Goal: Task Accomplishment & Management: Manage account settings

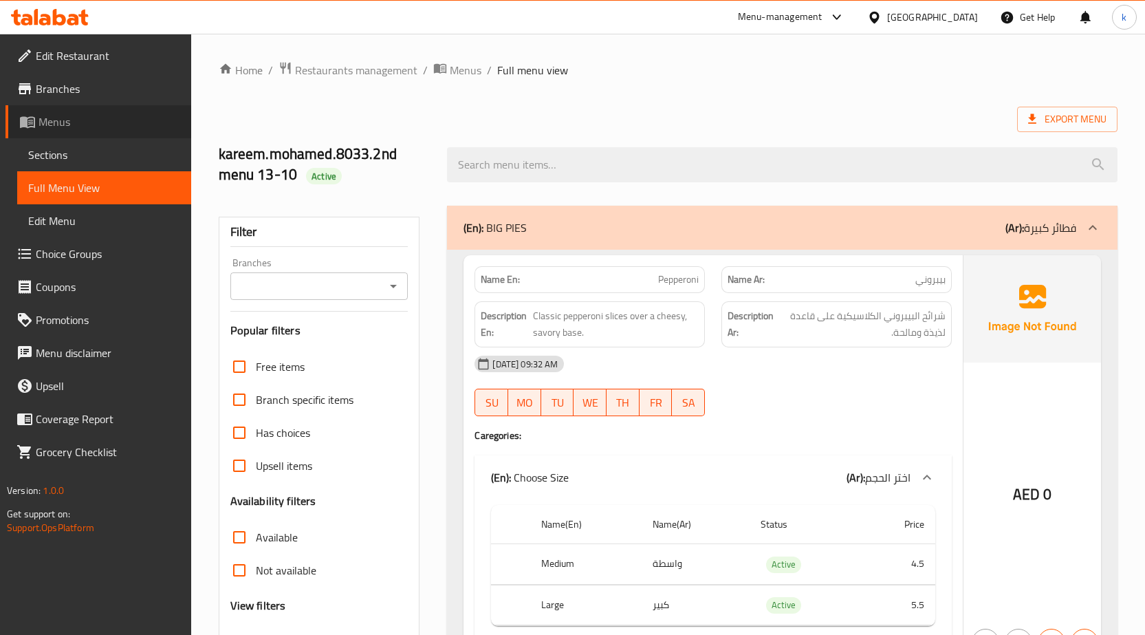
click at [77, 117] on span "Menus" at bounding box center [110, 122] width 142 height 17
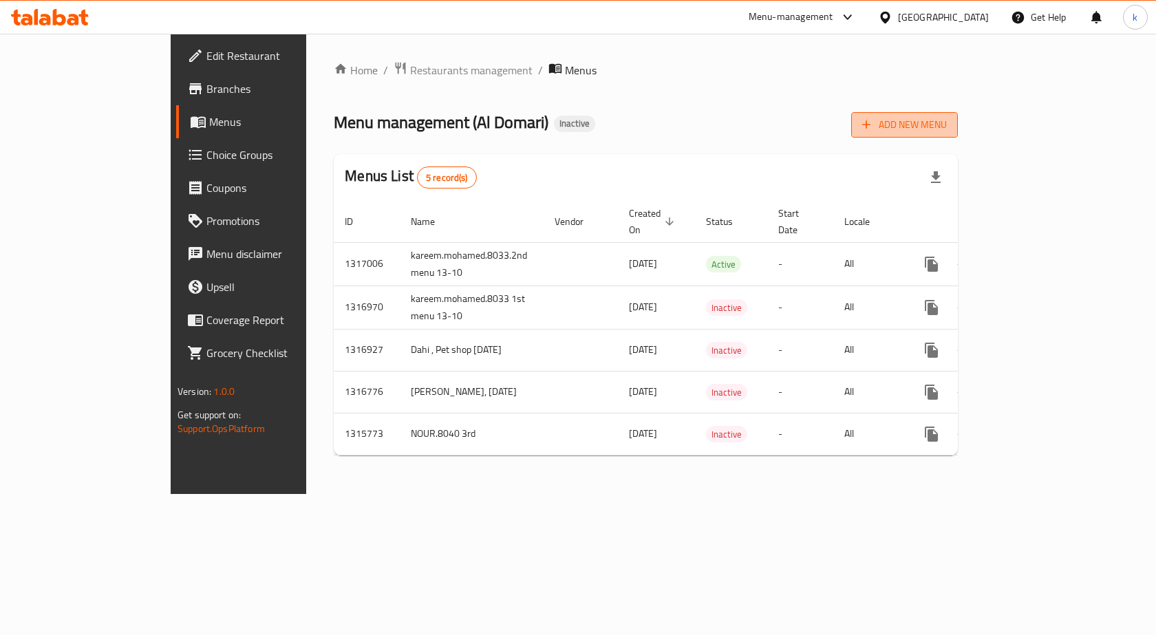
click at [947, 116] on span "Add New Menu" at bounding box center [904, 124] width 85 height 17
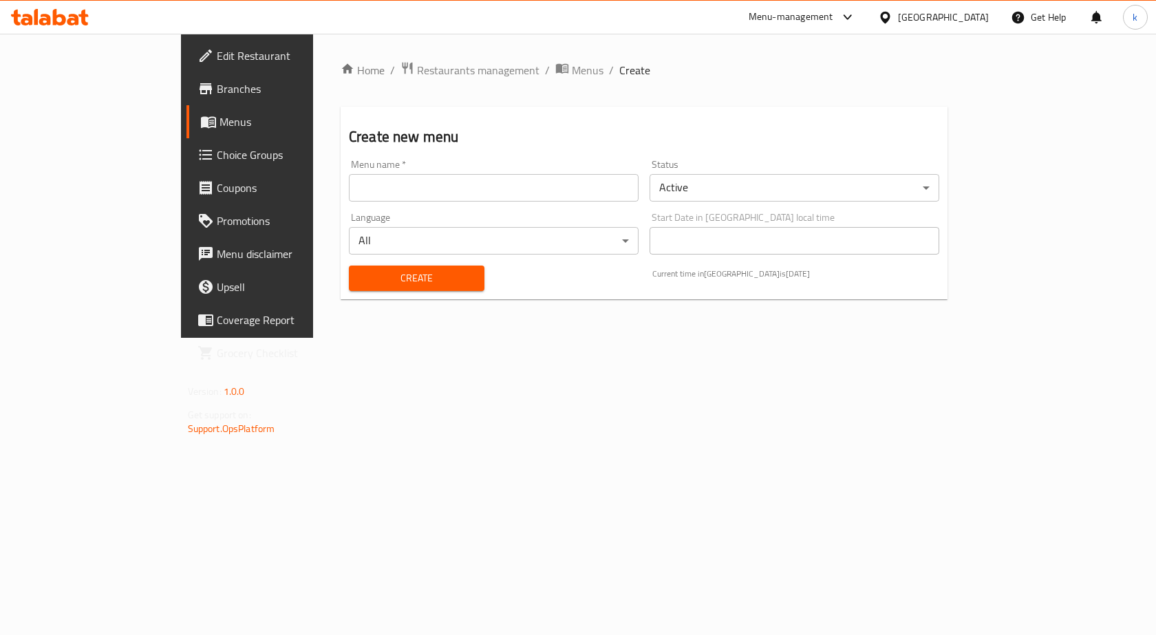
click at [478, 193] on input "text" at bounding box center [494, 188] width 290 height 28
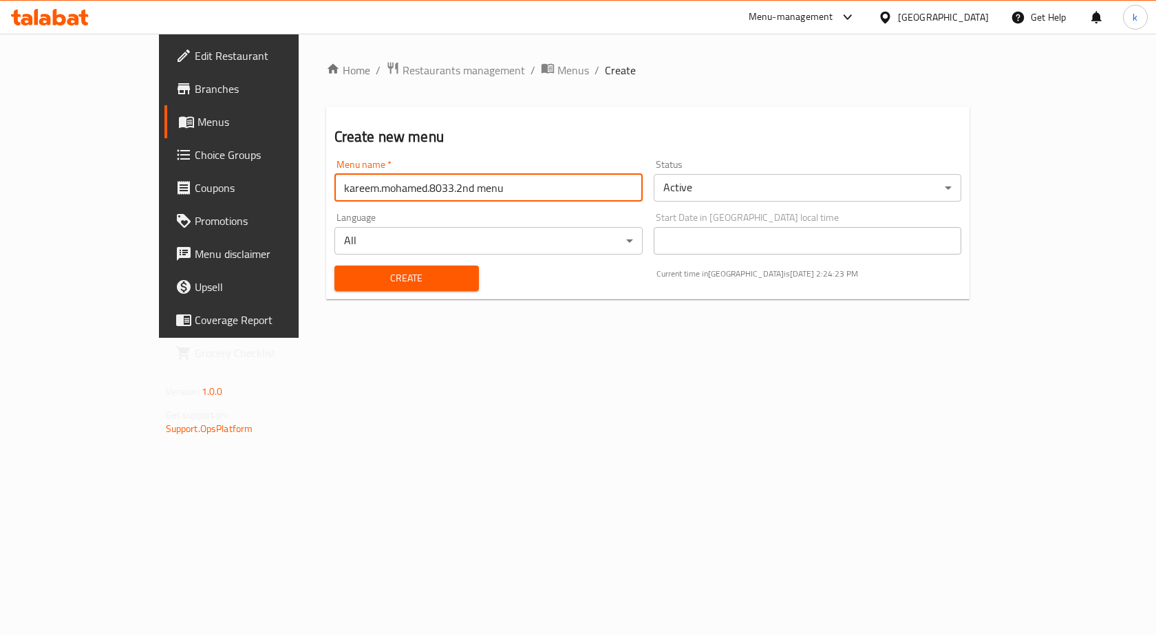
click at [358, 189] on input "kareem.mohamed.8033.2nd menu" at bounding box center [488, 188] width 308 height 28
type input "kareem.mohamed.8033.3rd menu"
click at [334, 266] on button "Create" at bounding box center [406, 278] width 144 height 25
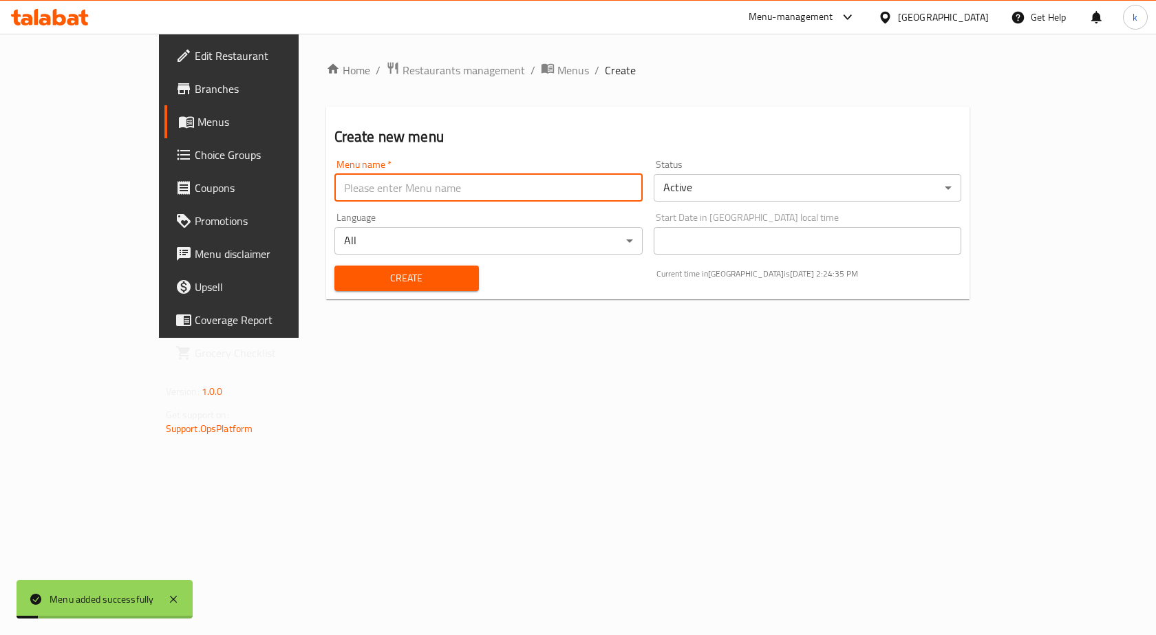
click at [197, 129] on span "Menus" at bounding box center [269, 122] width 144 height 17
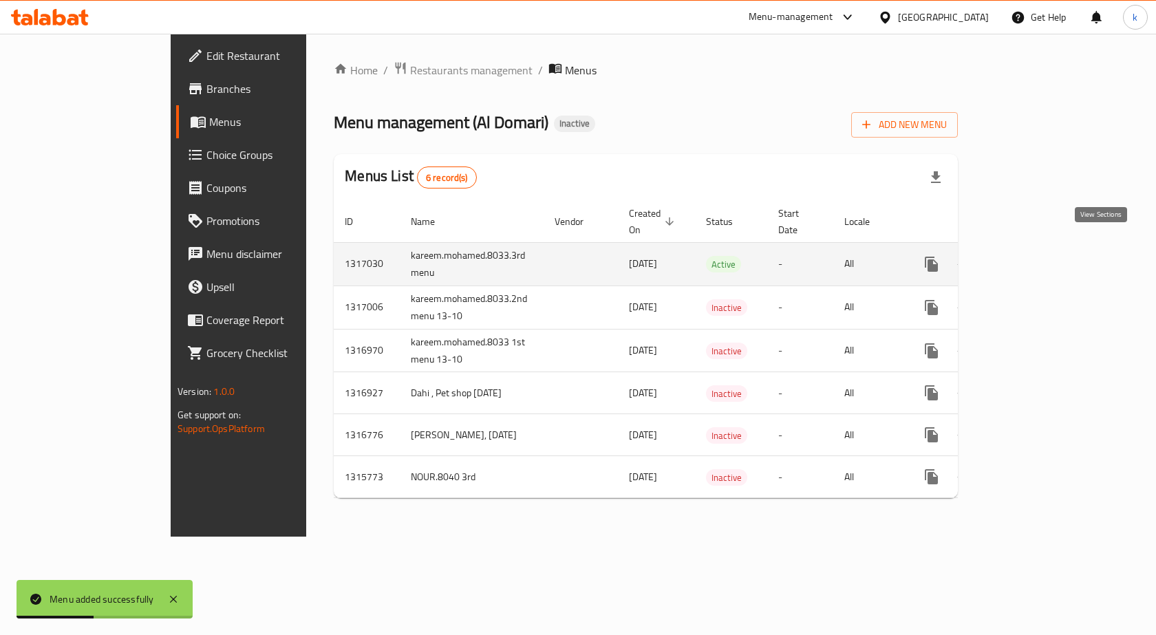
click at [1047, 257] on link "enhanced table" at bounding box center [1030, 264] width 33 height 33
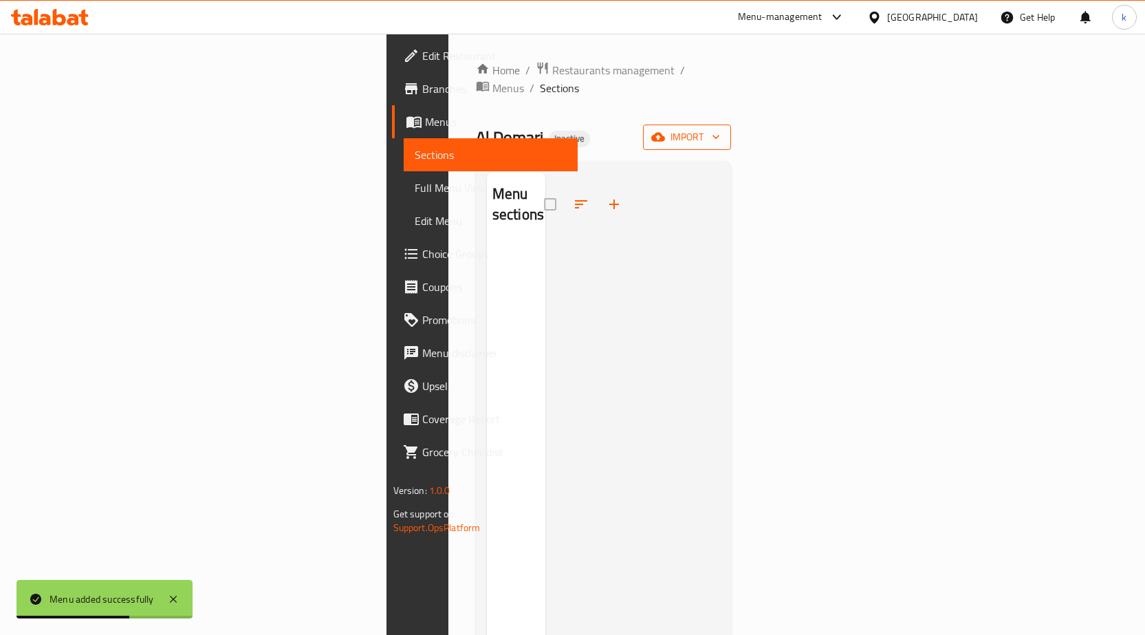
click at [731, 125] on button "import" at bounding box center [687, 137] width 88 height 25
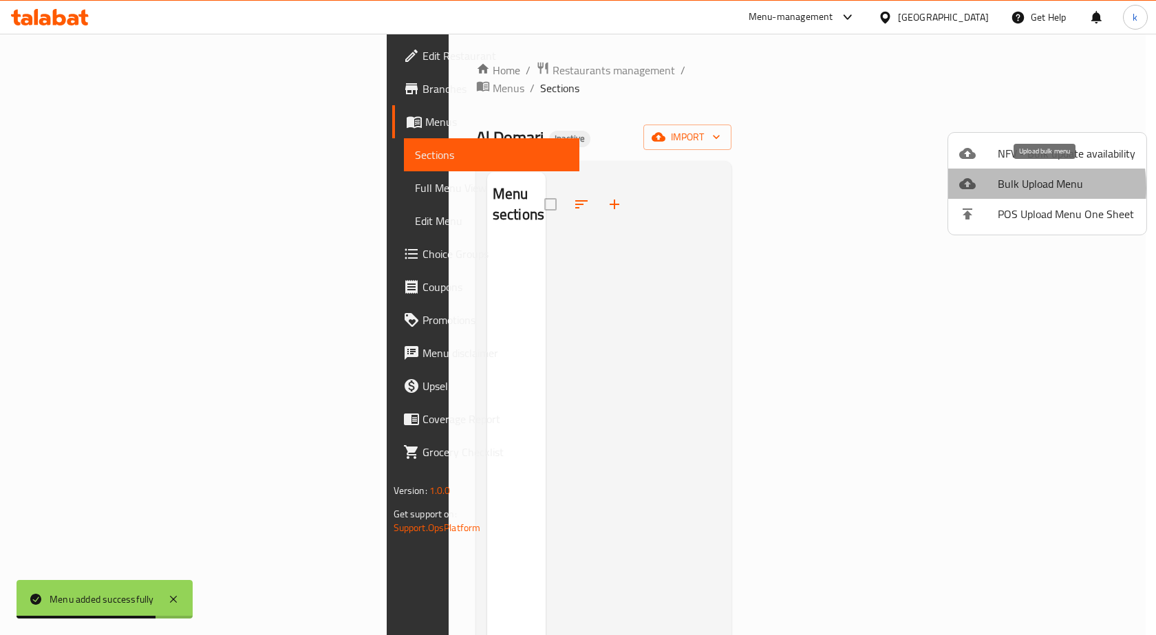
click at [998, 188] on span "Bulk Upload Menu" at bounding box center [1066, 183] width 138 height 17
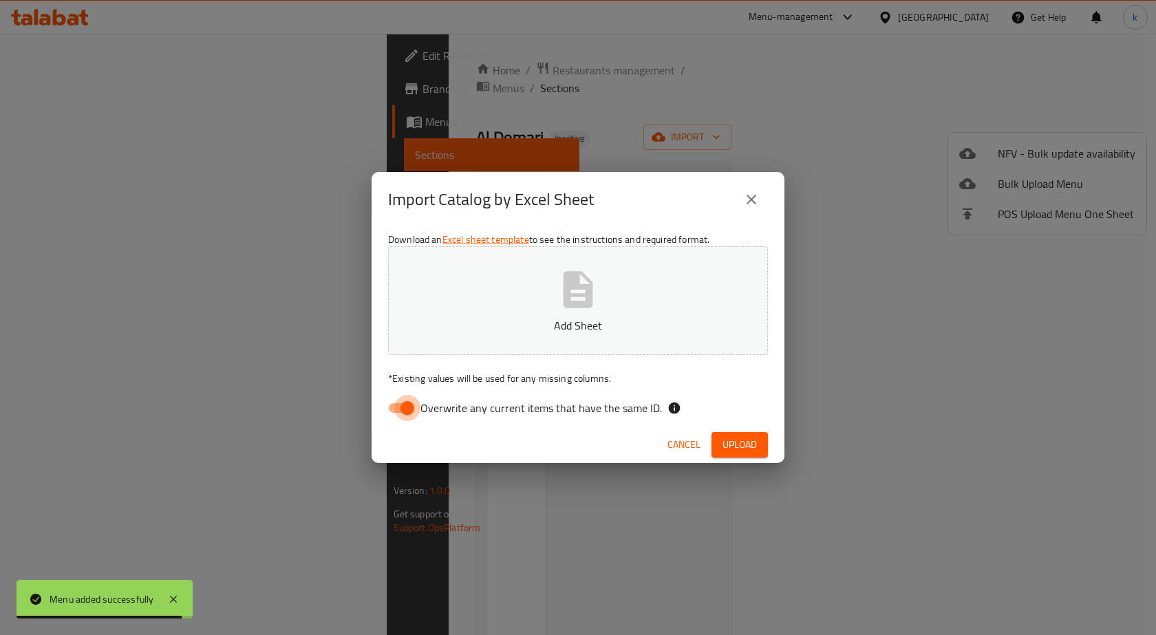
click at [407, 413] on input "Overwrite any current items that have the same ID." at bounding box center [407, 408] width 78 height 26
checkbox input "false"
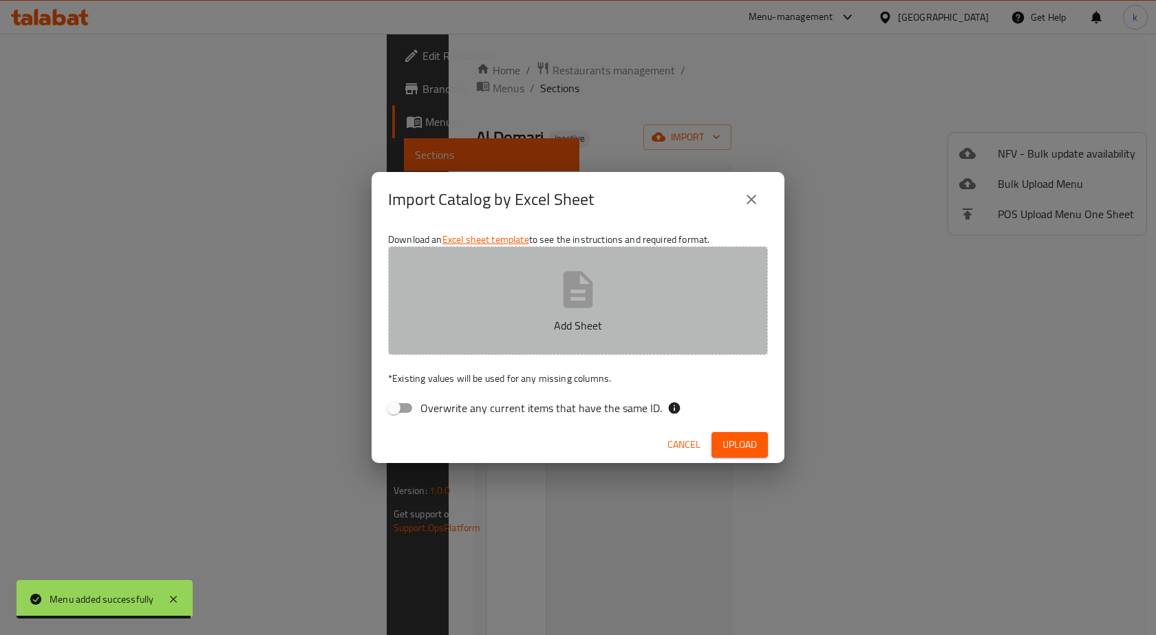
click at [530, 323] on p "Add Sheet" at bounding box center [577, 325] width 337 height 17
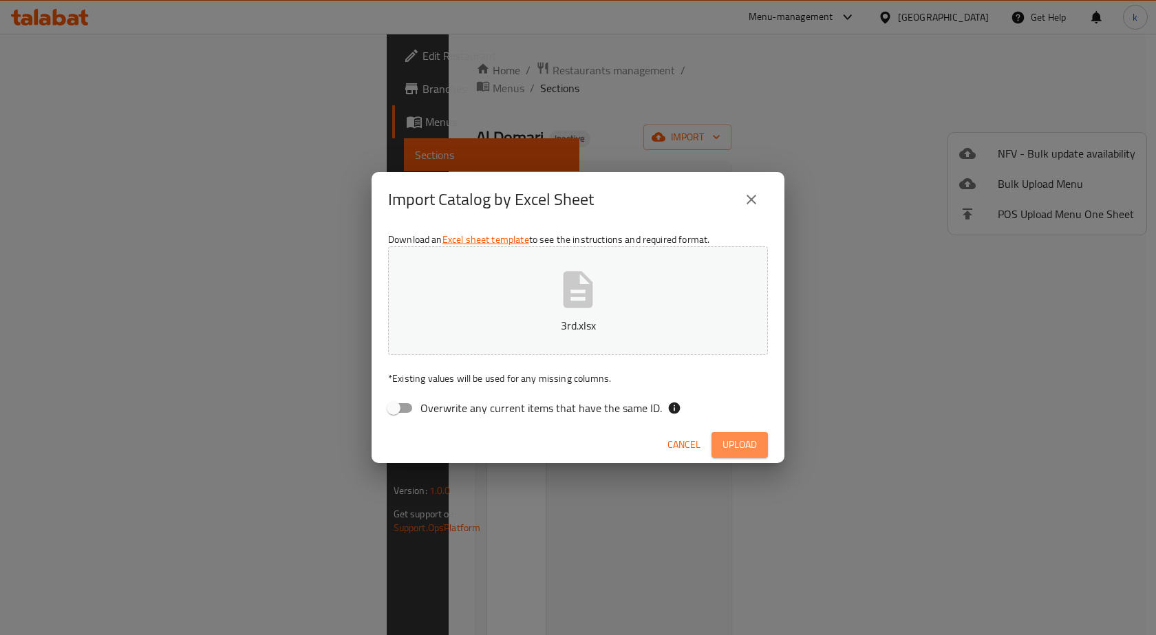
click at [744, 446] on span "Upload" at bounding box center [739, 444] width 34 height 17
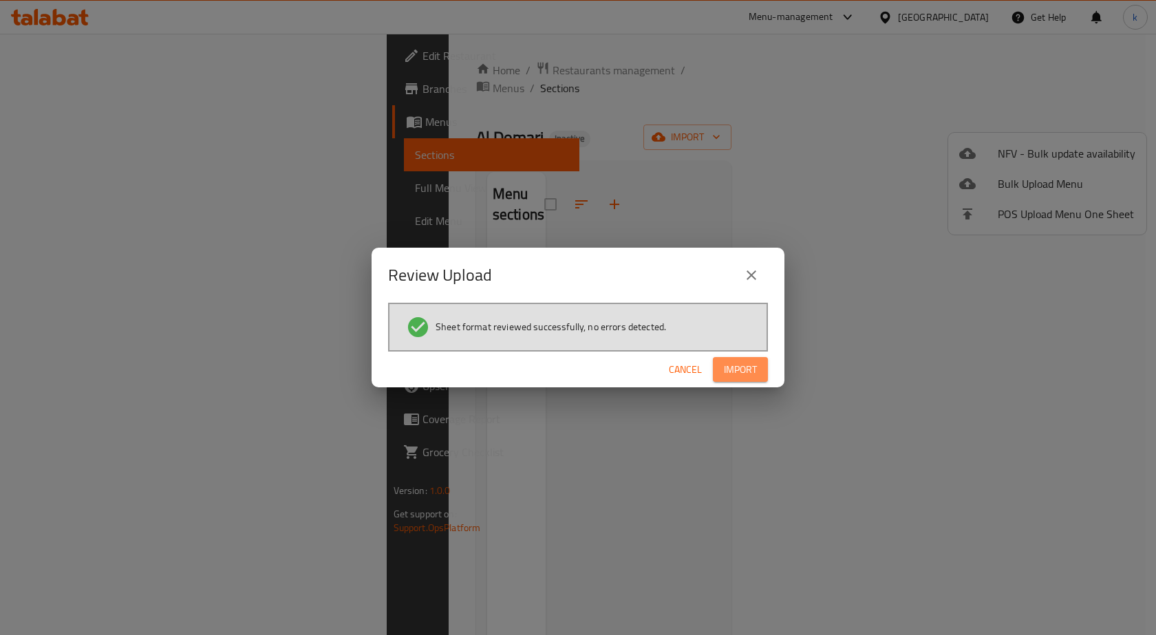
click at [729, 368] on span "Import" at bounding box center [740, 369] width 33 height 17
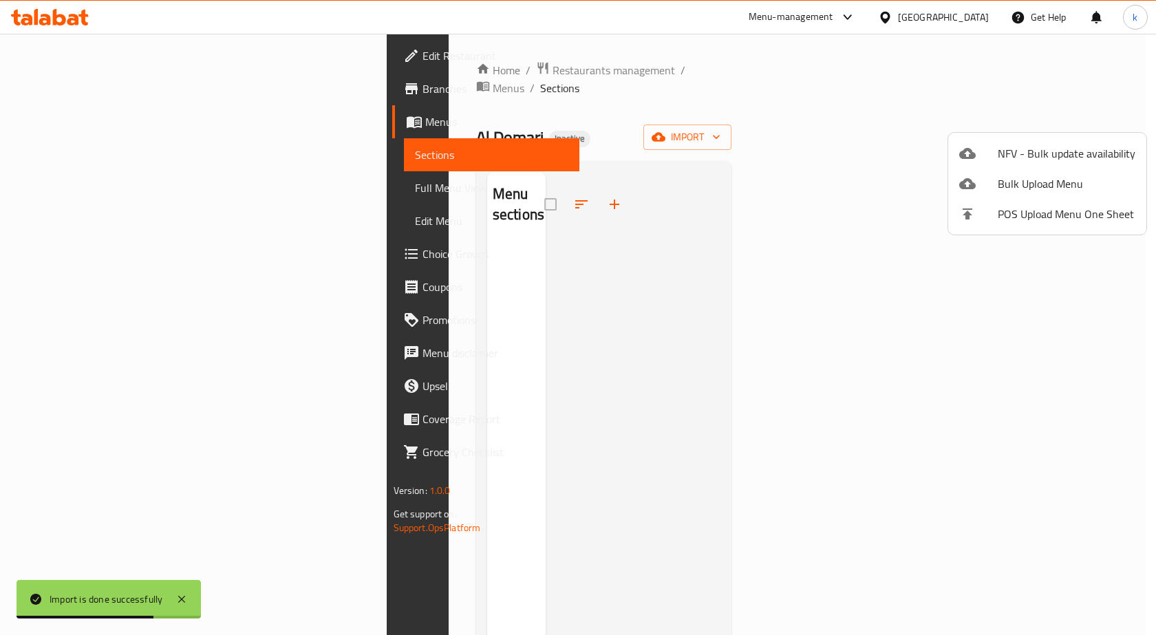
click at [130, 194] on div at bounding box center [578, 317] width 1156 height 635
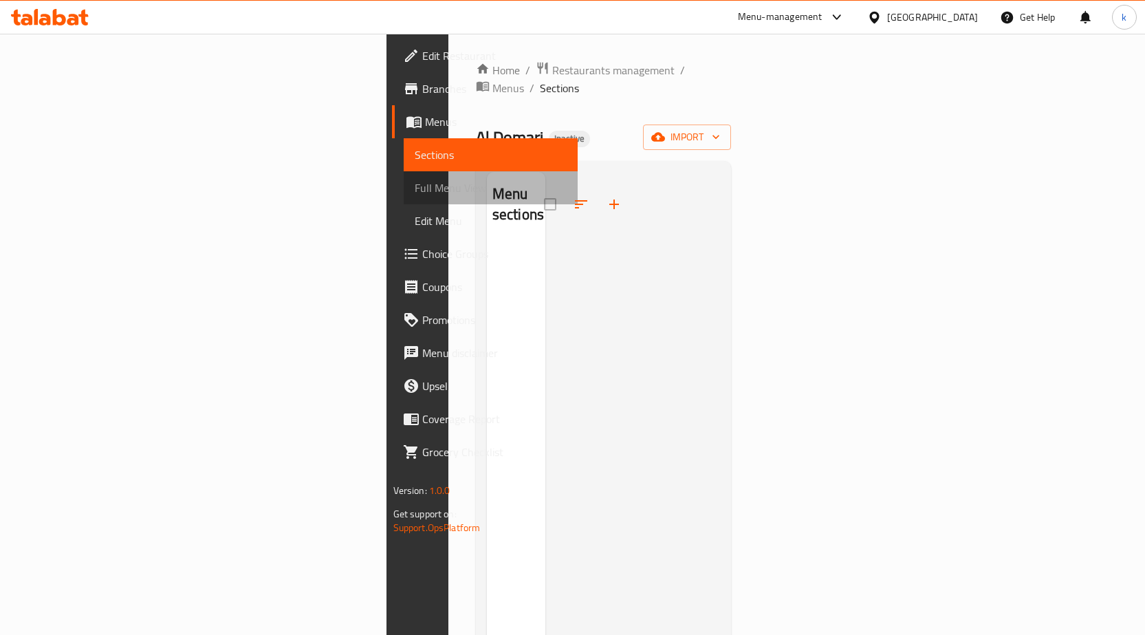
click at [415, 182] on span "Full Menu View" at bounding box center [491, 188] width 152 height 17
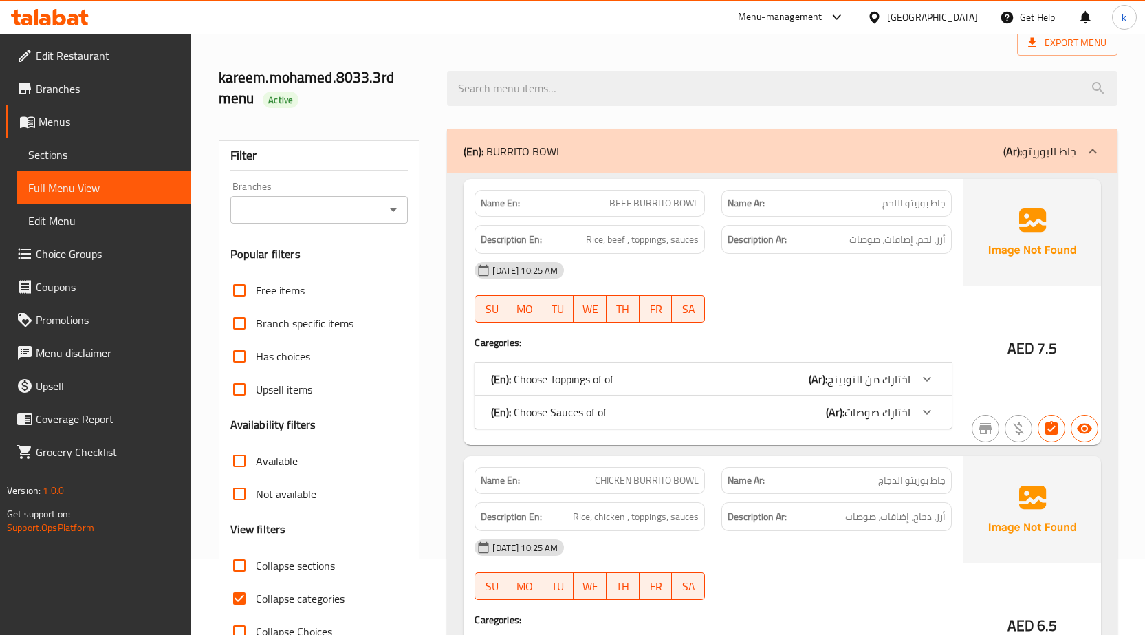
scroll to position [206, 0]
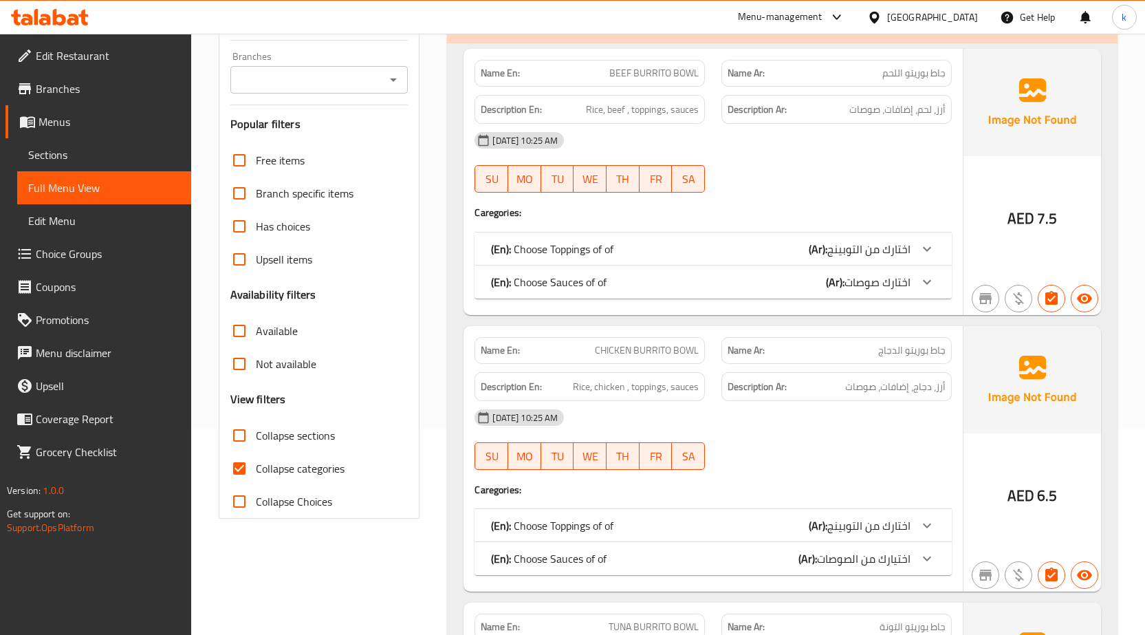
click at [300, 470] on span "Collapse categories" at bounding box center [300, 468] width 89 height 17
click at [256, 470] on input "Collapse categories" at bounding box center [239, 468] width 33 height 33
checkbox input "false"
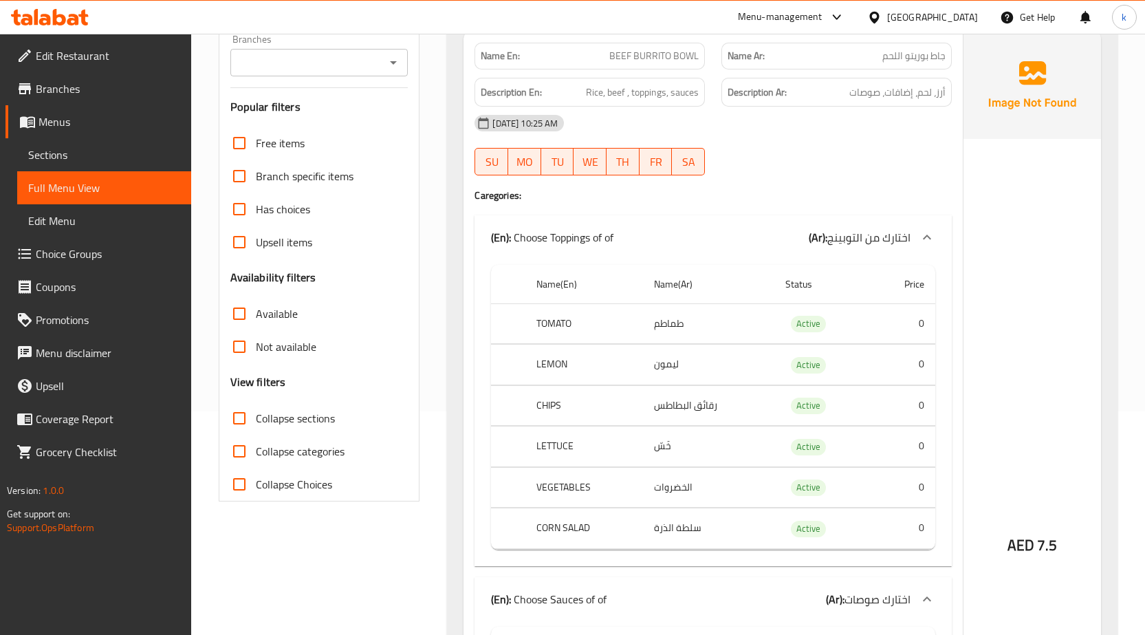
scroll to position [0, 0]
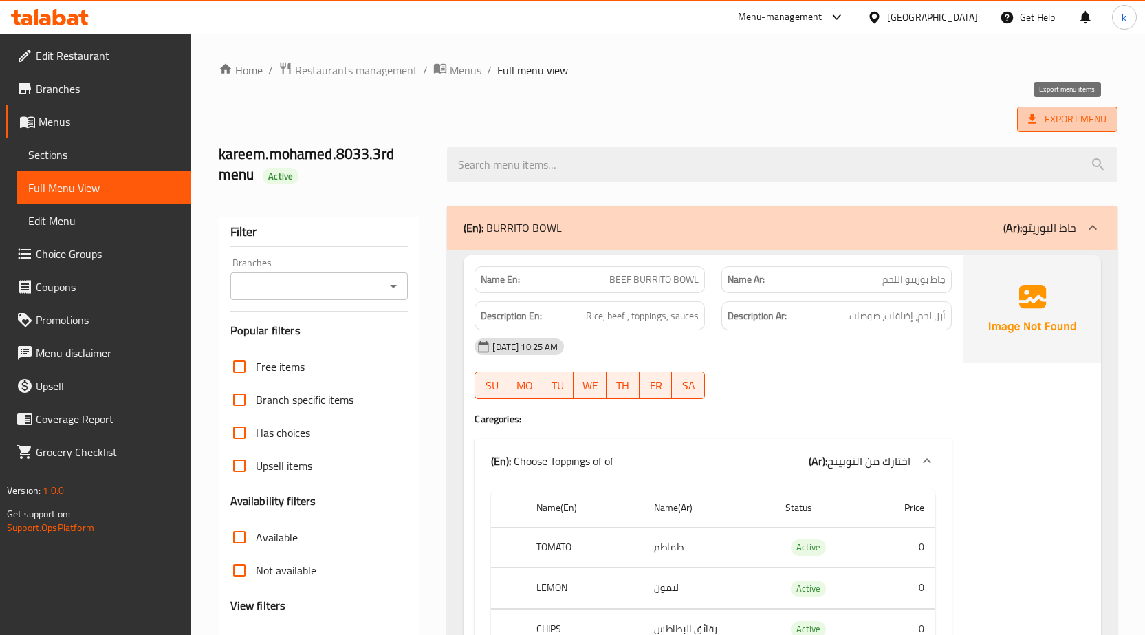
click at [1100, 109] on span "Export Menu" at bounding box center [1067, 119] width 100 height 25
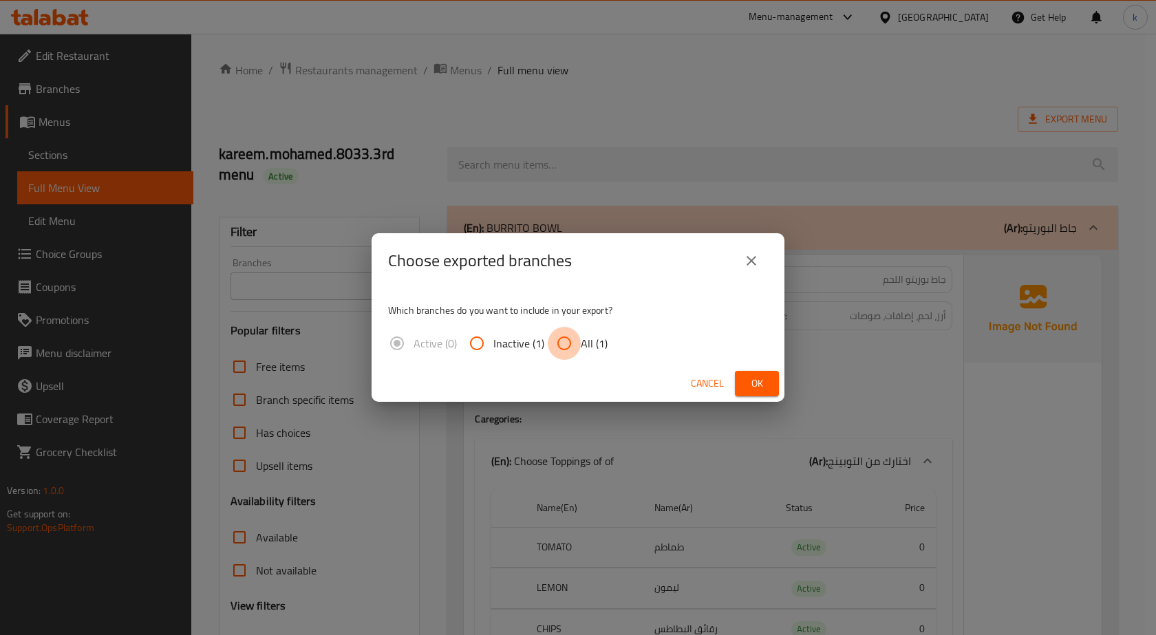
click at [572, 347] on input "All (1)" at bounding box center [564, 343] width 33 height 33
radio input "true"
click at [742, 372] on button "Ok" at bounding box center [757, 383] width 44 height 25
